Goal: Information Seeking & Learning: Learn about a topic

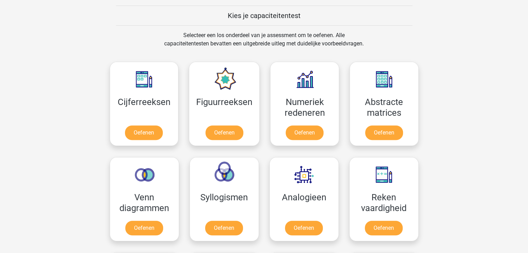
scroll to position [263, 0]
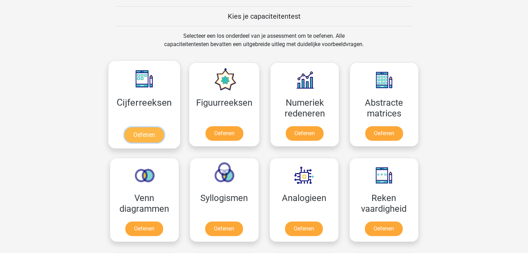
click at [140, 132] on link "Oefenen" at bounding box center [144, 134] width 40 height 15
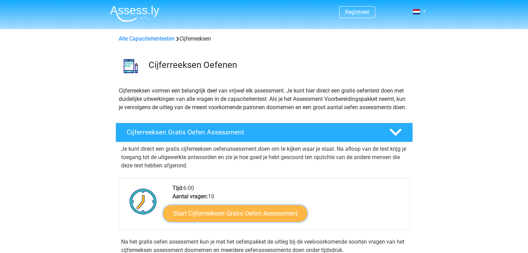
click at [214, 216] on link "Start Cijferreeksen Gratis Oefen Assessment" at bounding box center [235, 213] width 144 height 17
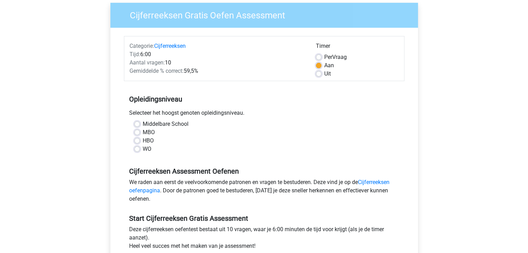
scroll to position [56, 0]
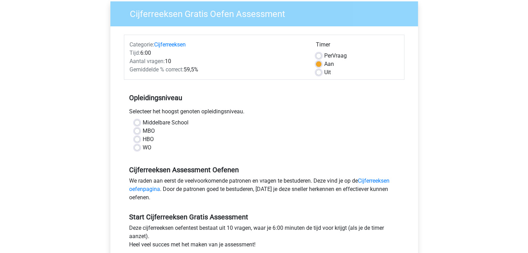
click at [143, 131] on label "MBO" at bounding box center [149, 131] width 12 height 8
click at [137, 131] on input "MBO" at bounding box center [137, 130] width 6 height 7
radio input "true"
click at [134, 135] on input "HBO" at bounding box center [137, 138] width 6 height 7
radio input "true"
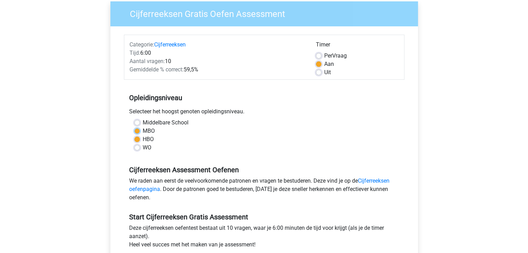
click at [134, 127] on input "MBO" at bounding box center [137, 130] width 6 height 7
radio input "true"
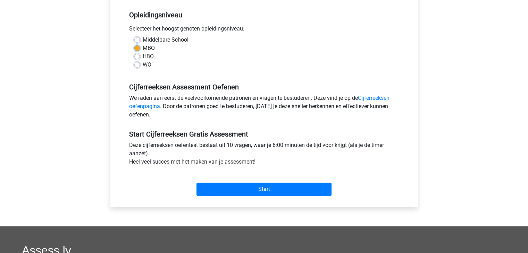
scroll to position [139, 0]
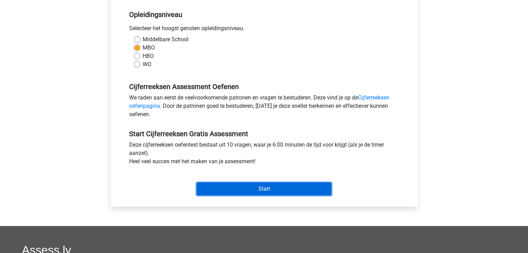
click at [267, 191] on input "Start" at bounding box center [263, 189] width 135 height 13
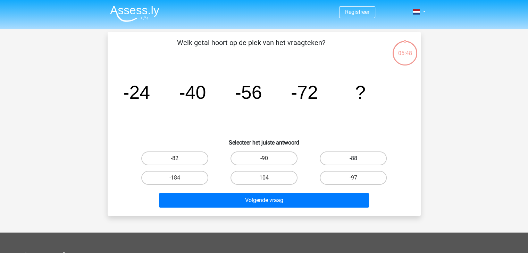
click at [331, 159] on label "-88" at bounding box center [353, 159] width 67 height 14
click at [353, 159] on input "-88" at bounding box center [355, 161] width 5 height 5
radio input "true"
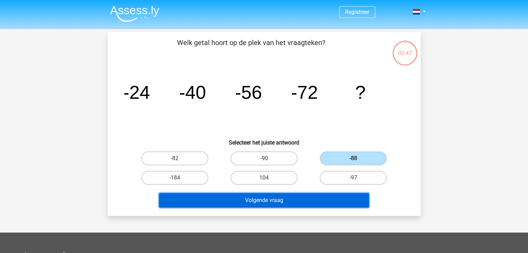
click at [293, 199] on button "Volgende vraag" at bounding box center [264, 200] width 210 height 15
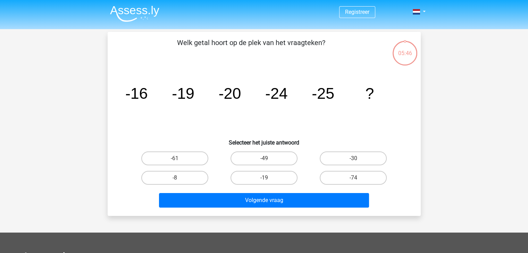
scroll to position [32, 0]
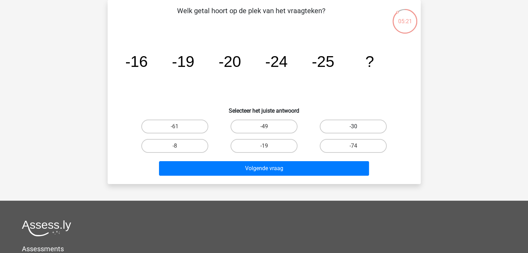
click at [345, 125] on label "-30" at bounding box center [353, 127] width 67 height 14
click at [353, 127] on input "-30" at bounding box center [355, 129] width 5 height 5
radio input "true"
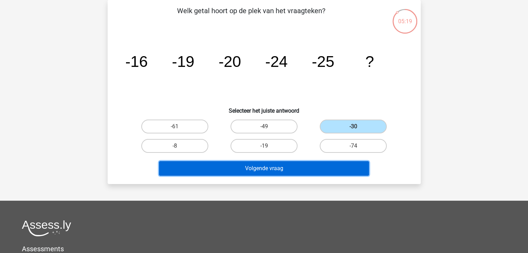
click at [264, 169] on button "Volgende vraag" at bounding box center [264, 168] width 210 height 15
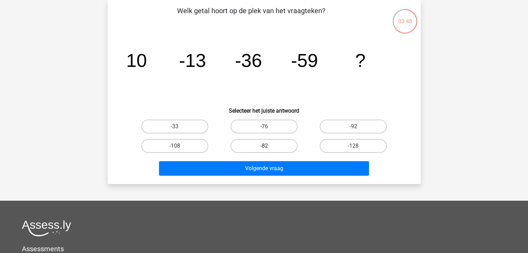
click at [266, 144] on label "-82" at bounding box center [263, 146] width 67 height 14
click at [266, 146] on input "-82" at bounding box center [266, 148] width 5 height 5
radio input "true"
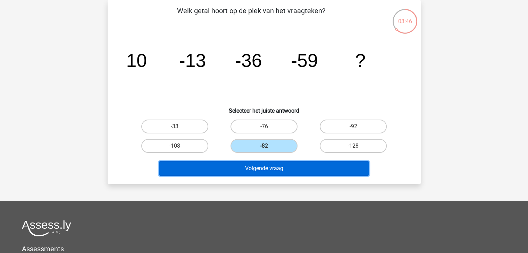
click at [261, 164] on button "Volgende vraag" at bounding box center [264, 168] width 210 height 15
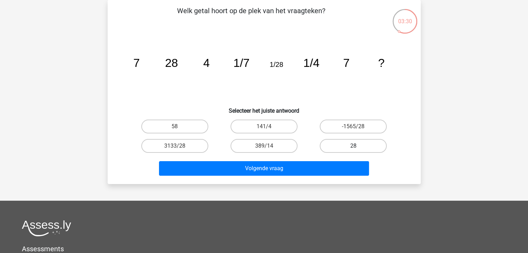
click at [335, 143] on label "28" at bounding box center [353, 146] width 67 height 14
click at [353, 146] on input "28" at bounding box center [355, 148] width 5 height 5
radio input "true"
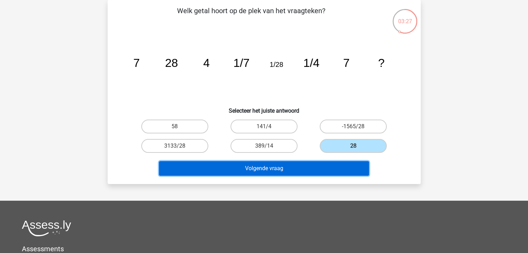
click at [281, 165] on button "Volgende vraag" at bounding box center [264, 168] width 210 height 15
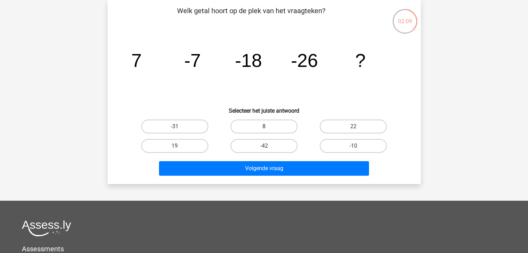
click at [269, 129] on label "8" at bounding box center [263, 127] width 67 height 14
click at [268, 129] on input "8" at bounding box center [266, 129] width 5 height 5
radio input "true"
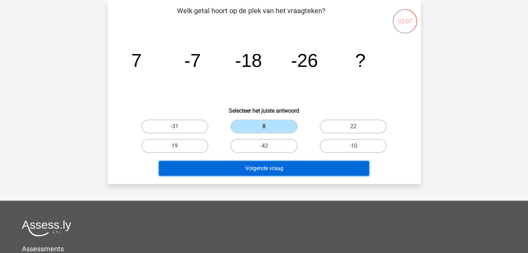
click at [269, 167] on button "Volgende vraag" at bounding box center [264, 168] width 210 height 15
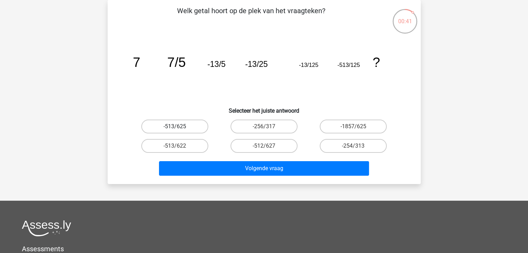
click at [170, 131] on label "-513/625" at bounding box center [174, 127] width 67 height 14
click at [175, 131] on input "-513/625" at bounding box center [177, 129] width 5 height 5
radio input "true"
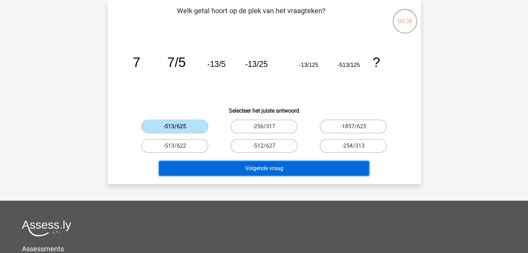
click at [248, 172] on button "Volgende vraag" at bounding box center [264, 168] width 210 height 15
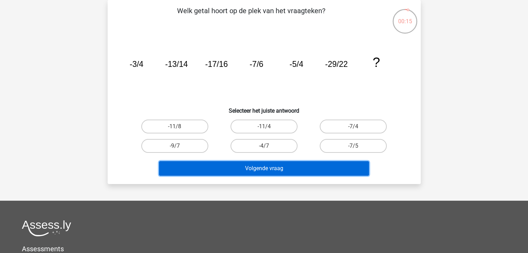
click at [255, 167] on button "Volgende vraag" at bounding box center [264, 168] width 210 height 15
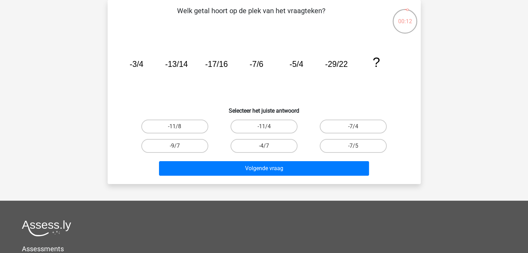
click at [267, 127] on input "-11/4" at bounding box center [266, 129] width 5 height 5
radio input "true"
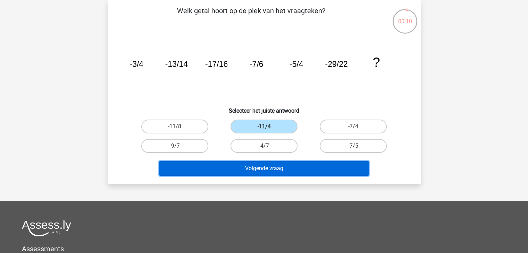
click at [257, 168] on button "Volgende vraag" at bounding box center [264, 168] width 210 height 15
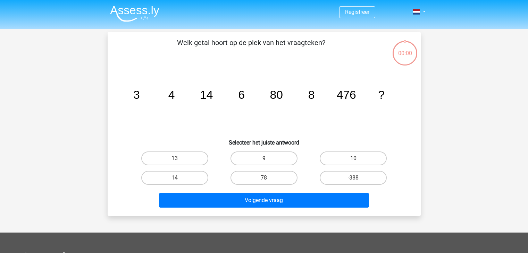
scroll to position [32, 0]
